Goal: Information Seeking & Learning: Learn about a topic

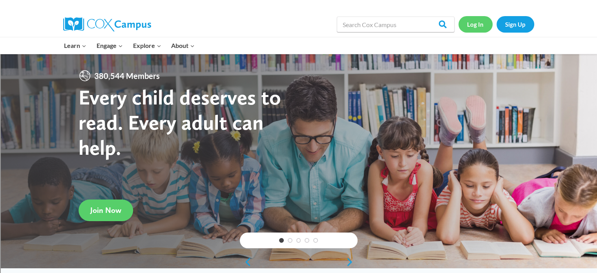
click at [485, 17] on link "Log In" at bounding box center [475, 24] width 34 height 16
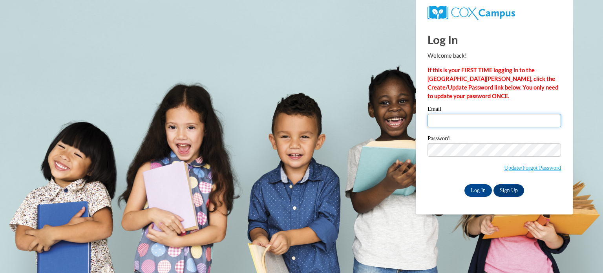
click at [481, 117] on input "Email" at bounding box center [493, 120] width 133 height 13
type input "[EMAIL_ADDRESS][DOMAIN_NAME]"
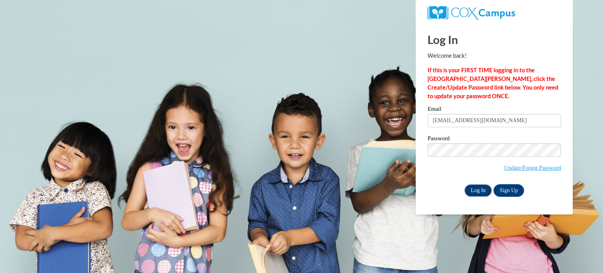
click at [482, 194] on input "Log In" at bounding box center [477, 190] width 27 height 13
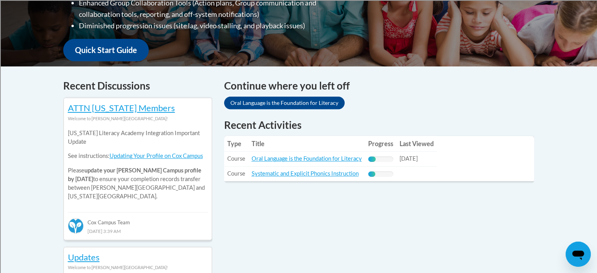
scroll to position [268, 0]
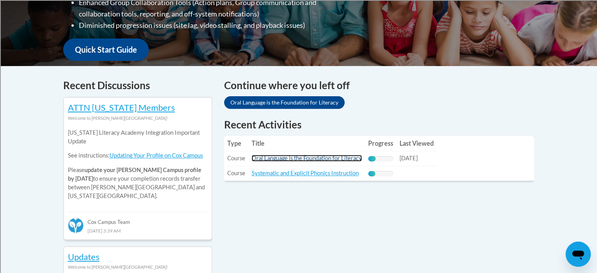
click at [326, 159] on link "Oral Language is the Foundation for Literacy" at bounding box center [307, 158] width 110 height 7
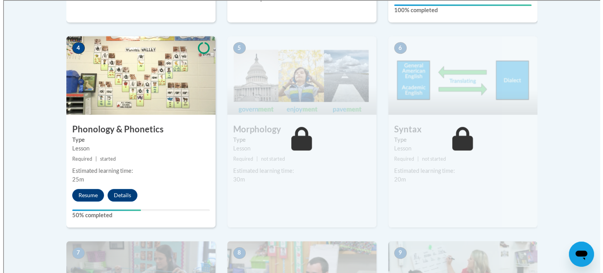
scroll to position [458, 0]
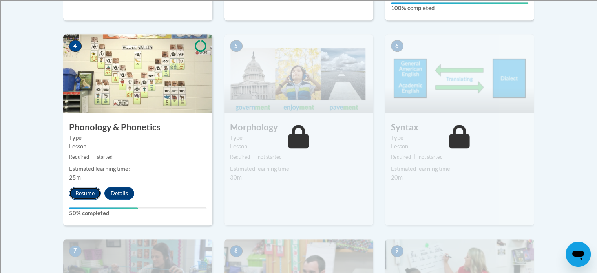
click at [79, 194] on button "Resume" at bounding box center [85, 193] width 32 height 13
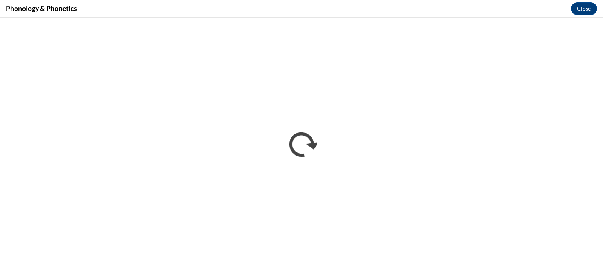
scroll to position [0, 0]
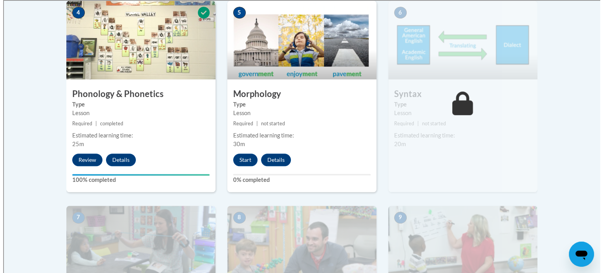
scroll to position [498, 0]
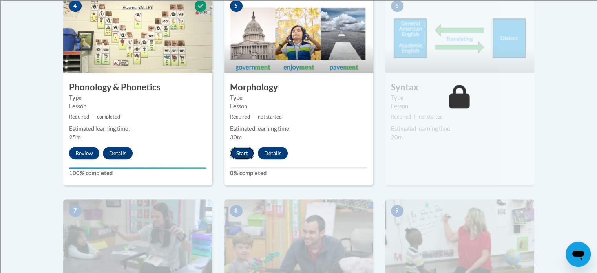
click at [249, 152] on button "Start" at bounding box center [242, 153] width 24 height 13
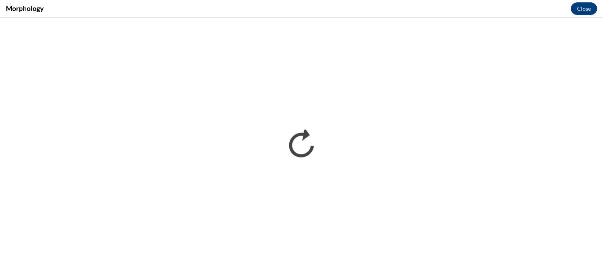
scroll to position [0, 0]
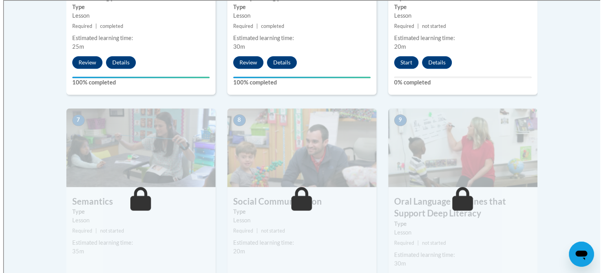
scroll to position [549, 0]
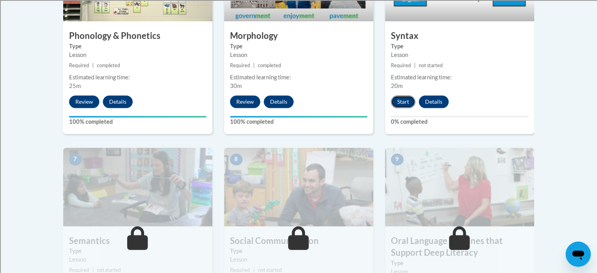
click at [396, 104] on button "Start" at bounding box center [403, 101] width 24 height 13
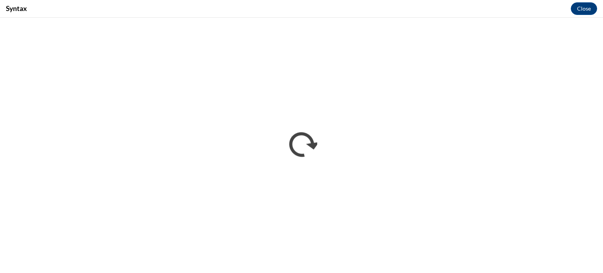
scroll to position [0, 0]
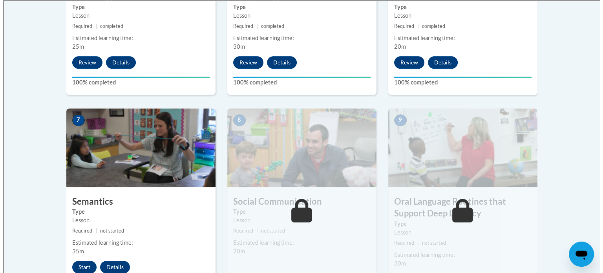
scroll to position [628, 0]
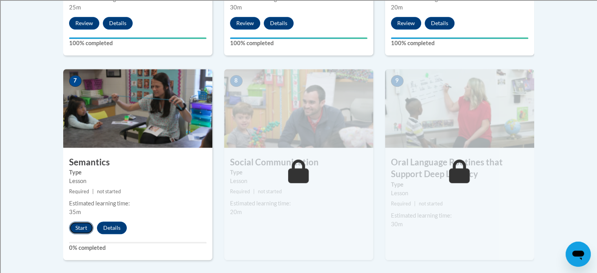
click at [81, 229] on button "Start" at bounding box center [81, 227] width 24 height 13
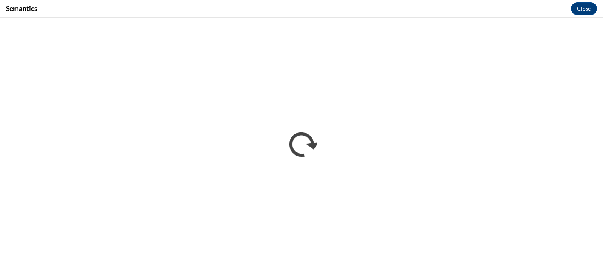
scroll to position [0, 0]
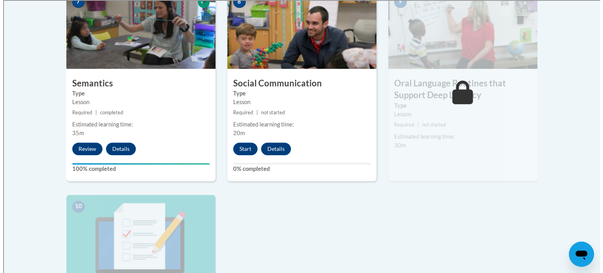
scroll to position [668, 0]
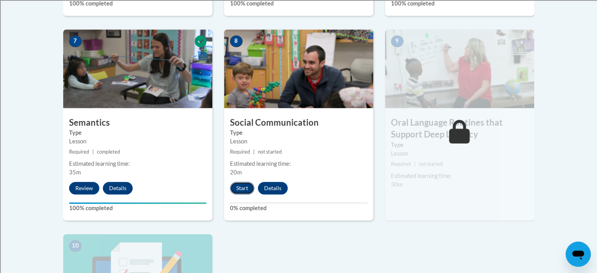
click at [241, 182] on button "Start" at bounding box center [242, 188] width 24 height 13
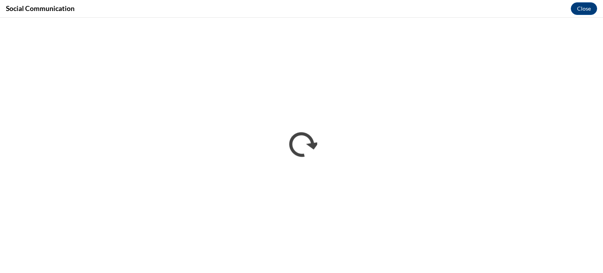
scroll to position [0, 0]
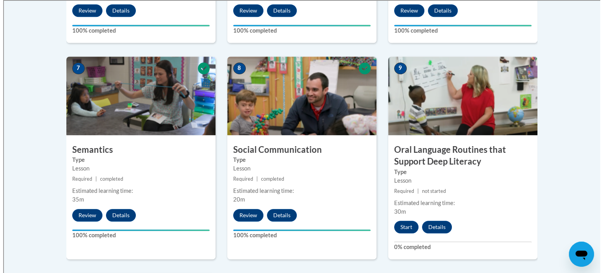
scroll to position [719, 0]
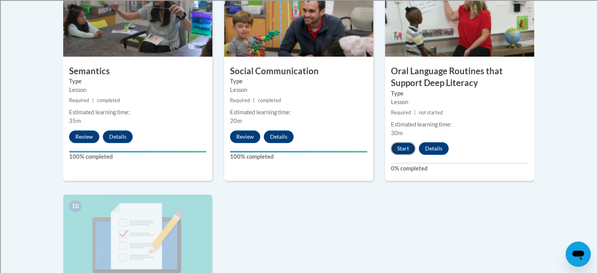
click at [405, 151] on button "Start" at bounding box center [403, 148] width 24 height 13
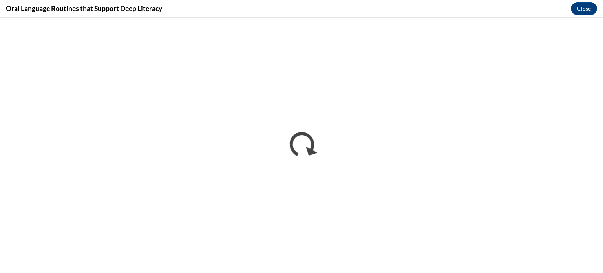
scroll to position [0, 0]
